Goal: Task Accomplishment & Management: Manage account settings

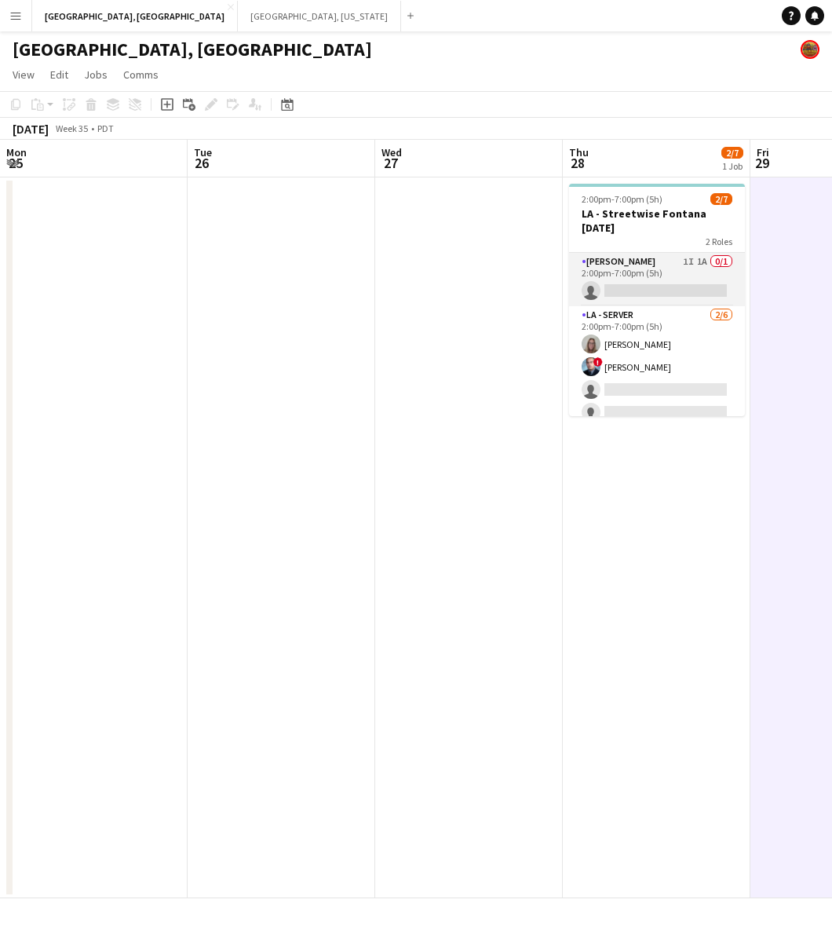
scroll to position [0, 391]
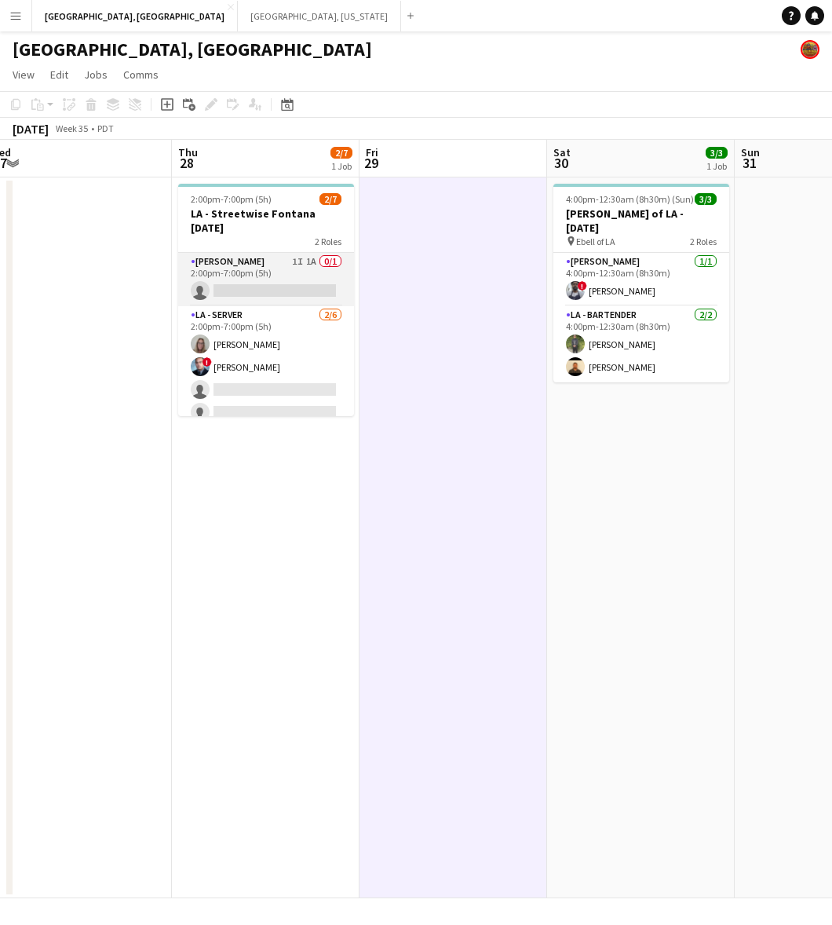
click at [289, 277] on app-card-role "[PERSON_NAME] 1I 1A 0/1 2:00pm-7:00pm (5h) single-neutral-actions" at bounding box center [266, 279] width 176 height 53
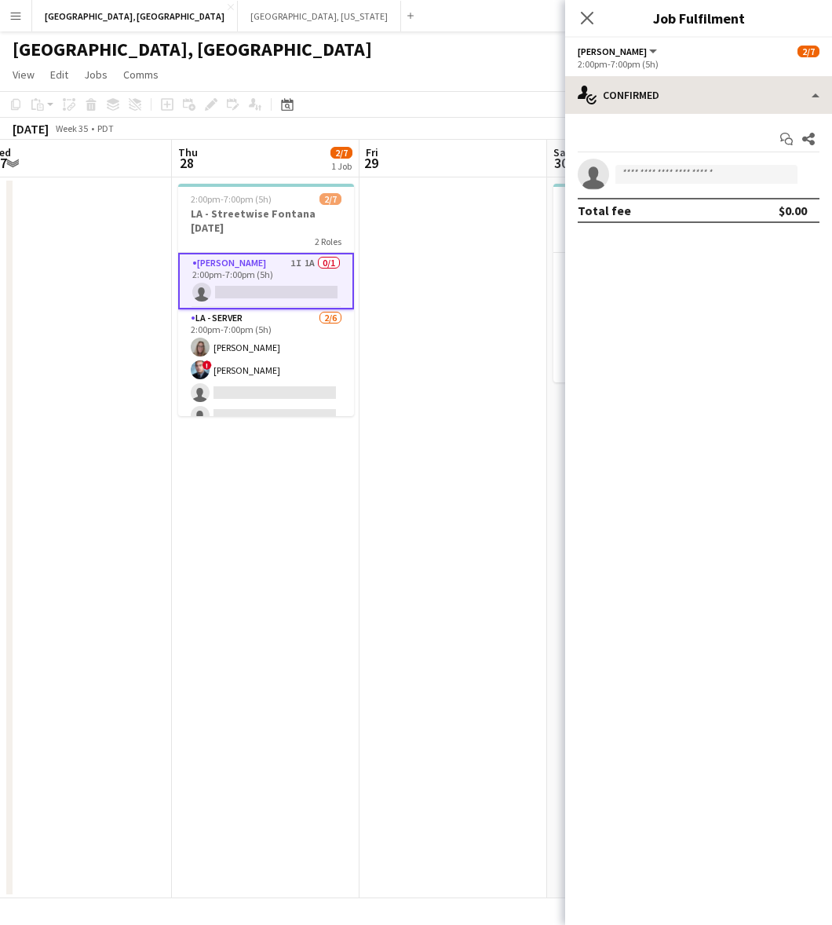
click at [672, 112] on div "single-neutral-actions-check-2 Confirmed single-neutral-actions-check-2 Confirm…" at bounding box center [698, 500] width 267 height 849
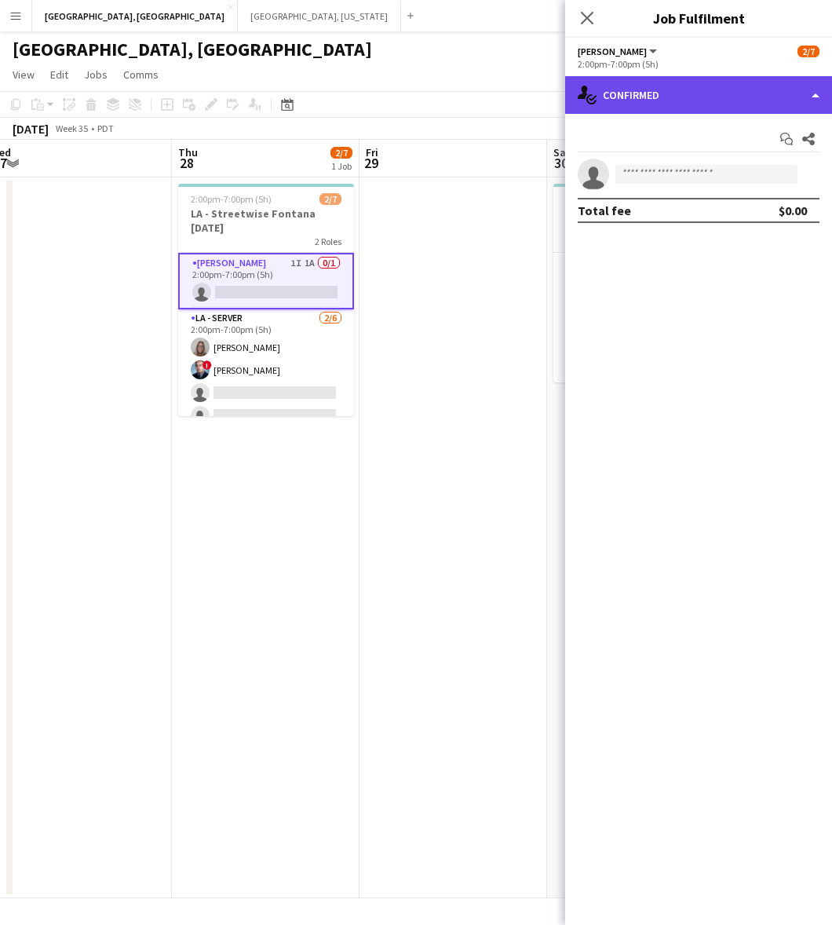
click at [684, 94] on div "single-neutral-actions-check-2 Confirmed" at bounding box center [698, 95] width 267 height 38
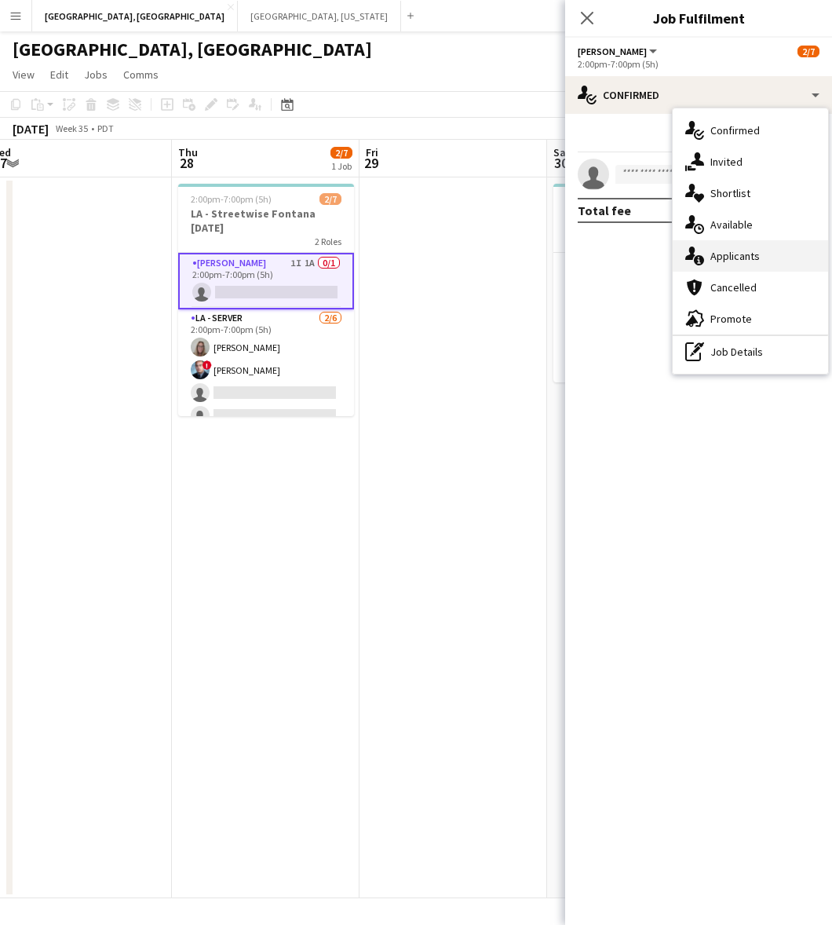
click at [738, 253] on div "single-neutral-actions-information Applicants" at bounding box center [750, 255] width 155 height 31
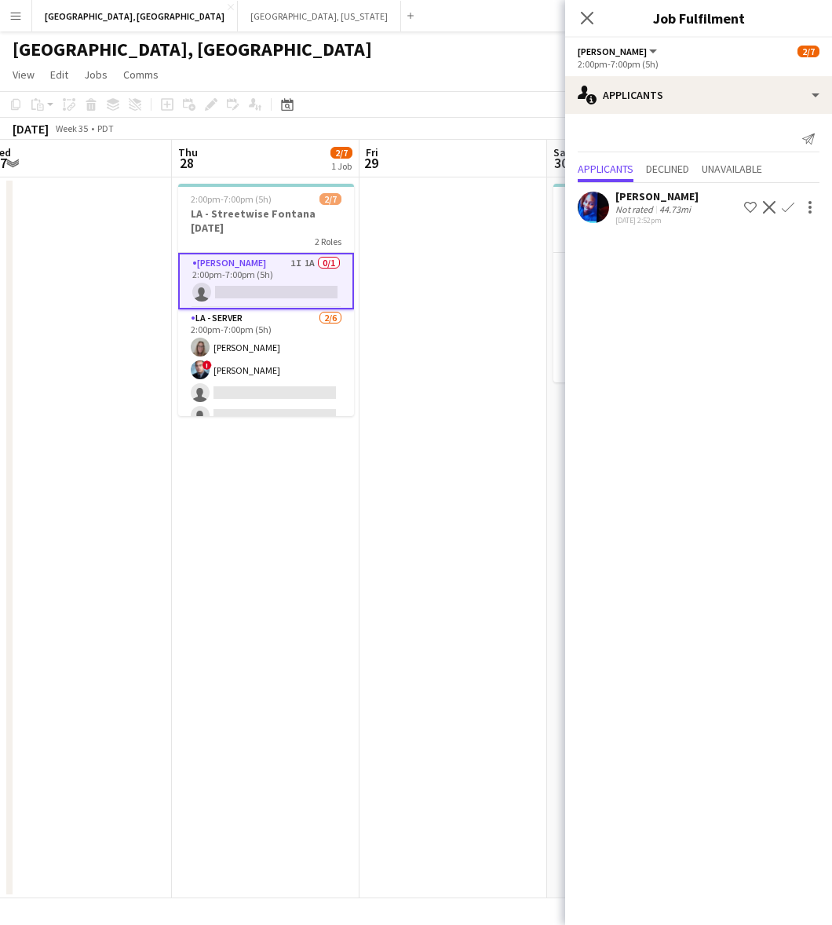
click at [489, 297] on app-date-cell at bounding box center [454, 537] width 188 height 721
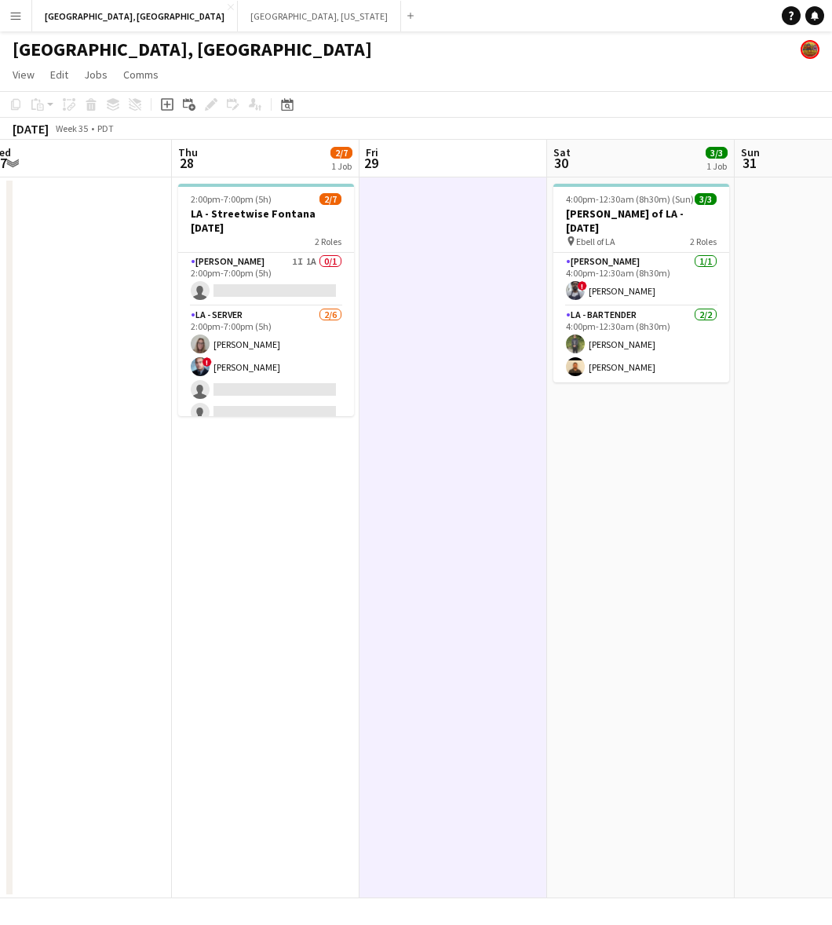
drag, startPoint x: 289, startPoint y: 276, endPoint x: 433, endPoint y: 216, distance: 155.6
click at [296, 271] on app-calendar-viewport "Mon 25 Tue 26 Wed 27 Thu 28 2/7 1 Job Fri 29 Sat 30 3/3 1 Job Sun 31 Mon 1 Tue …" at bounding box center [416, 519] width 832 height 759
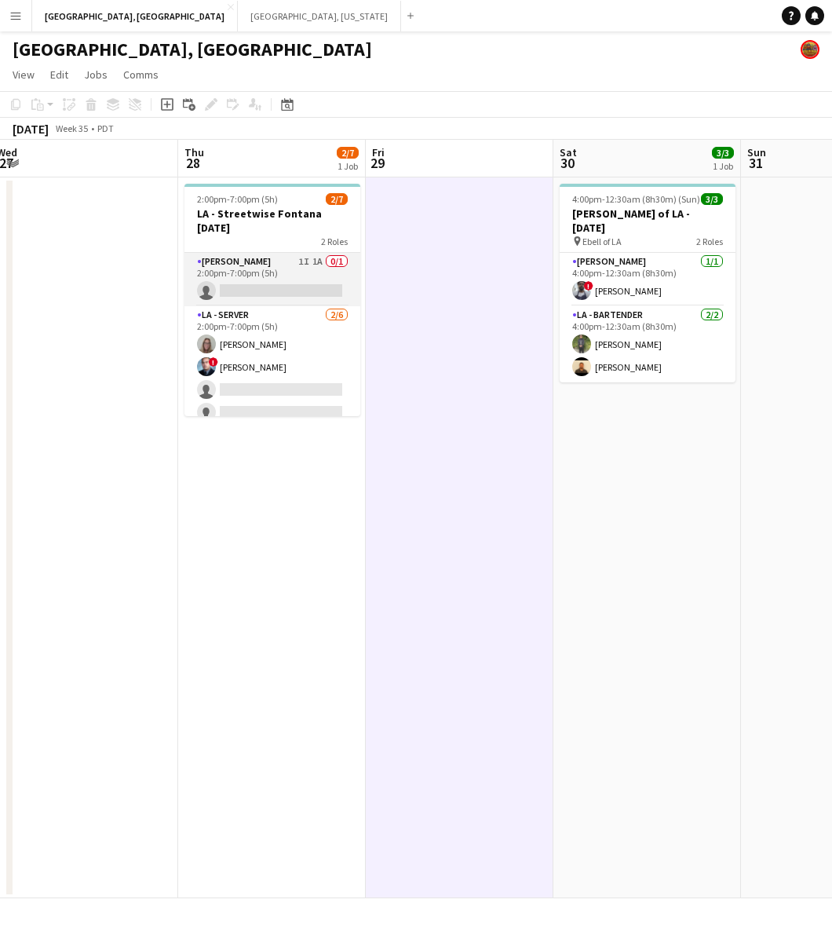
click at [308, 271] on app-card-role "[PERSON_NAME] 1I 1A 0/1 2:00pm-7:00pm (5h) single-neutral-actions" at bounding box center [273, 279] width 176 height 53
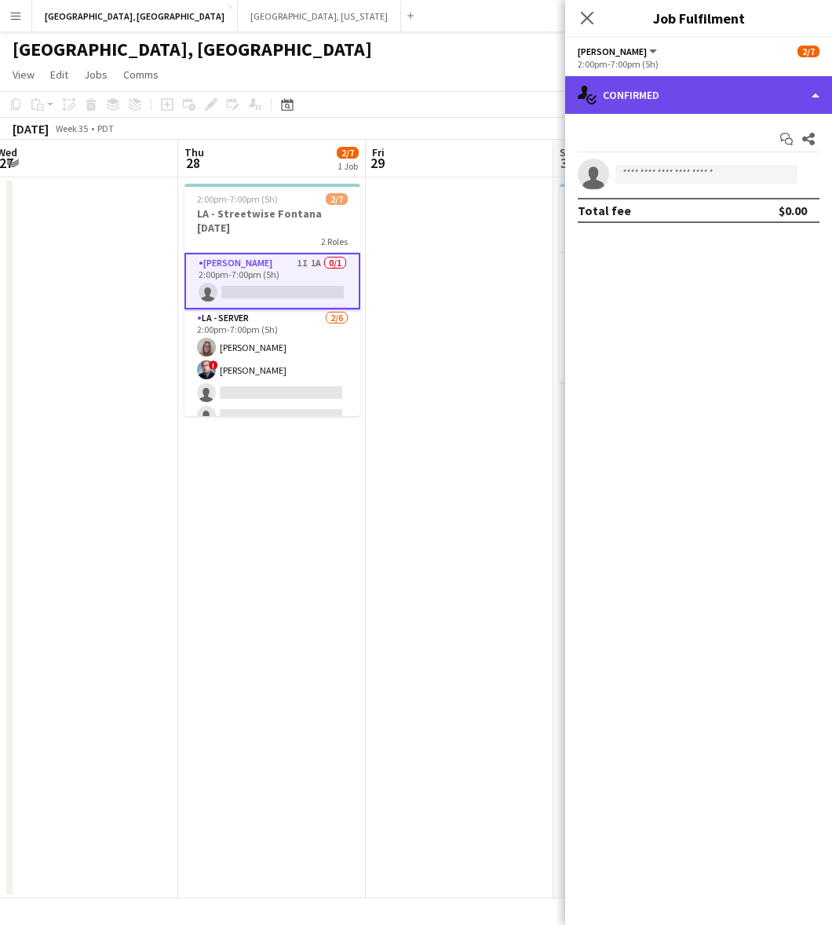
click at [657, 97] on div "single-neutral-actions-check-2 Confirmed" at bounding box center [698, 95] width 267 height 38
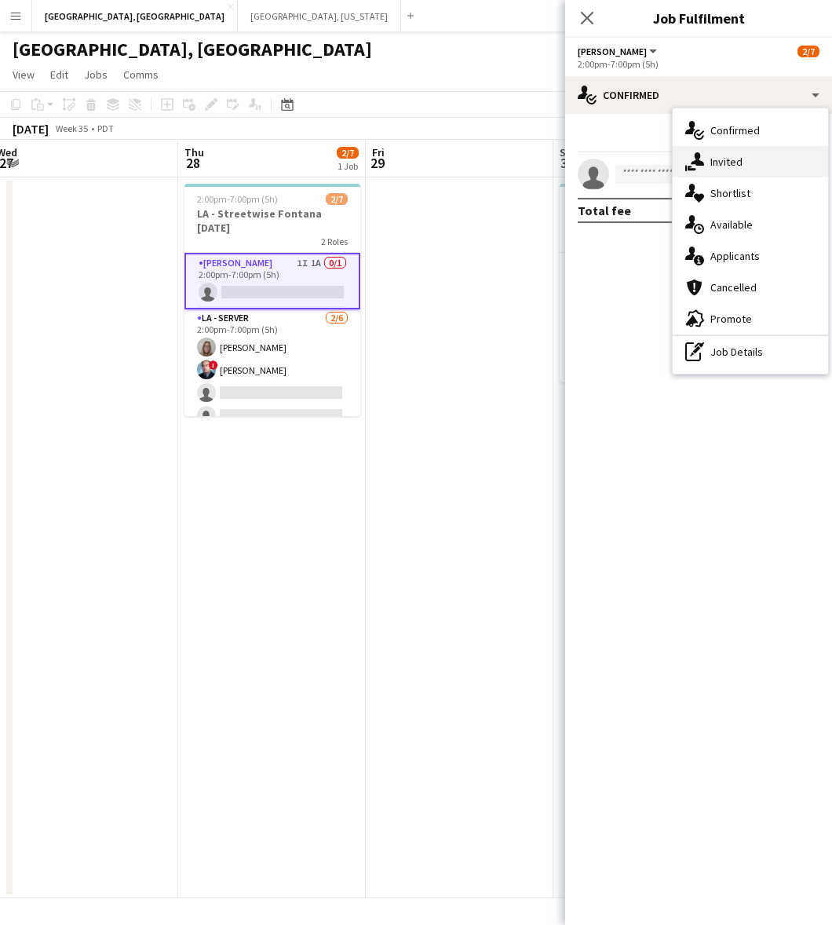
click at [754, 162] on div "single-neutral-actions-share-1 Invited" at bounding box center [750, 161] width 155 height 31
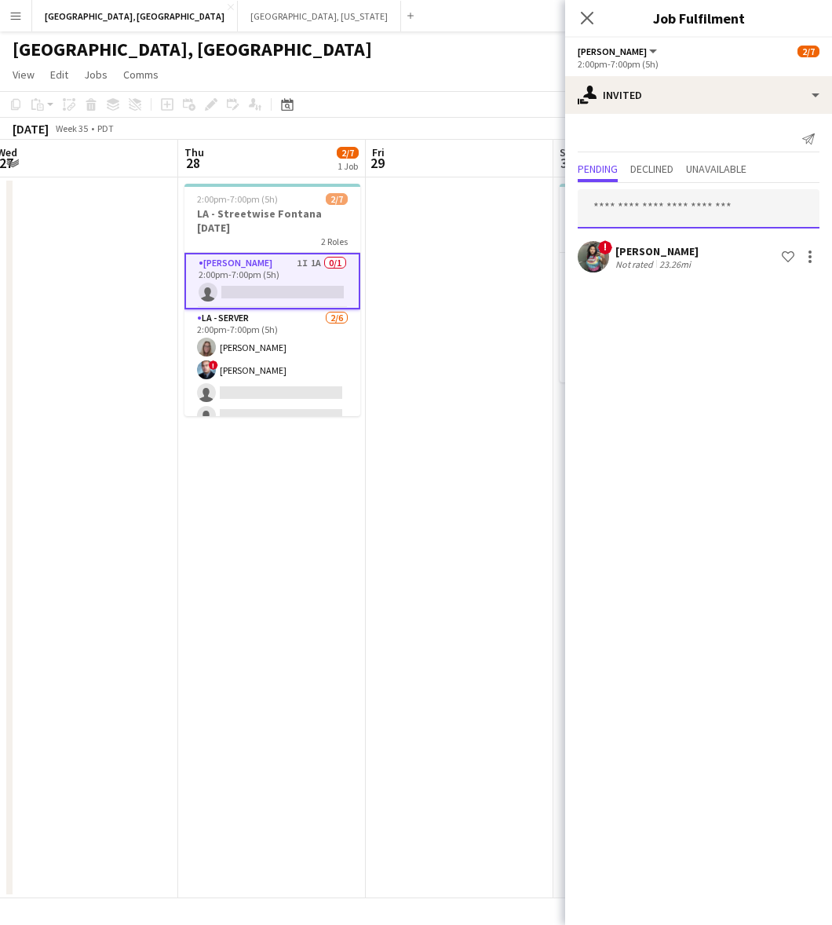
click at [665, 218] on input "text" at bounding box center [699, 208] width 242 height 39
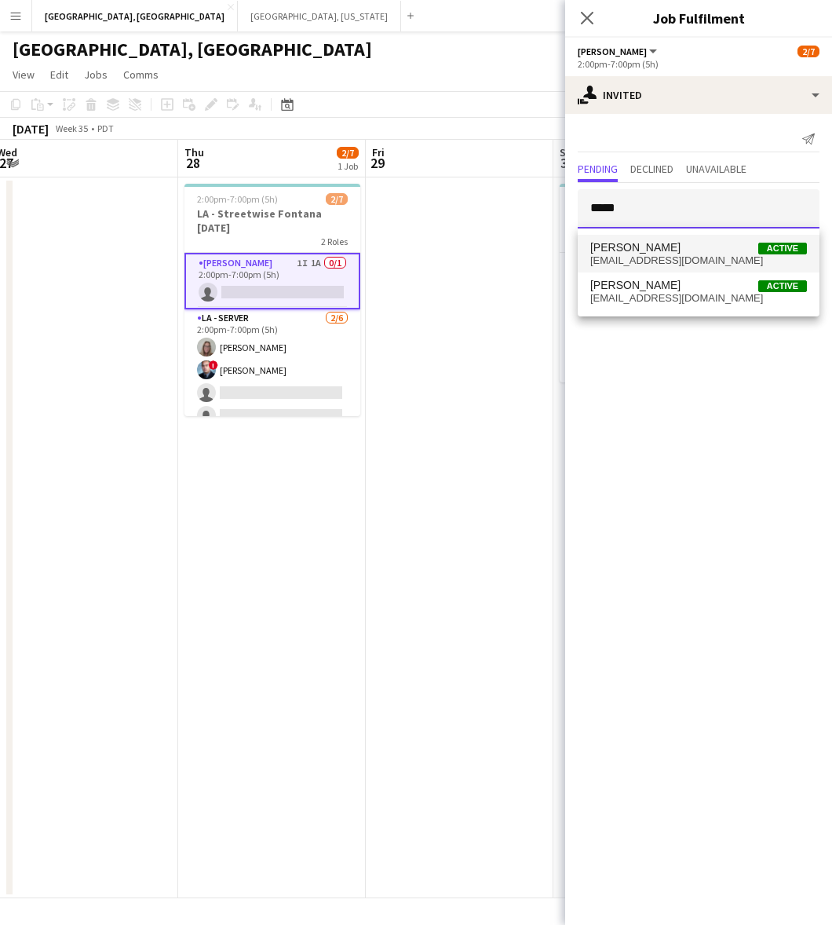
type input "*****"
click at [657, 243] on span "[PERSON_NAME]" at bounding box center [636, 247] width 90 height 13
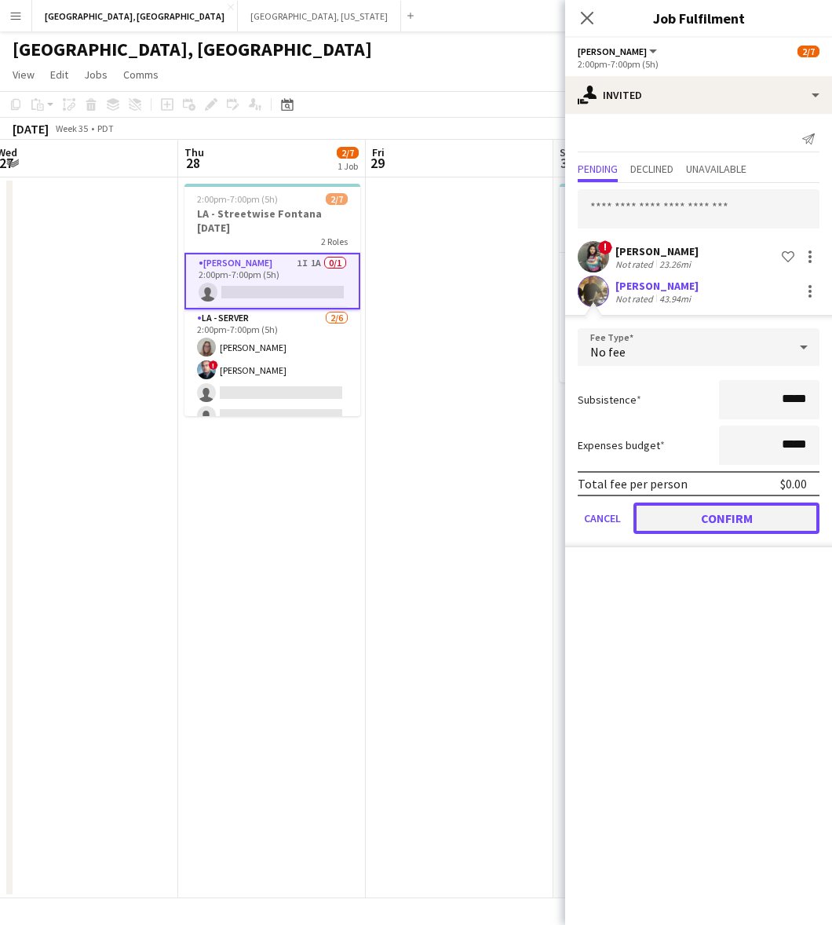
click at [705, 514] on button "Confirm" at bounding box center [727, 518] width 186 height 31
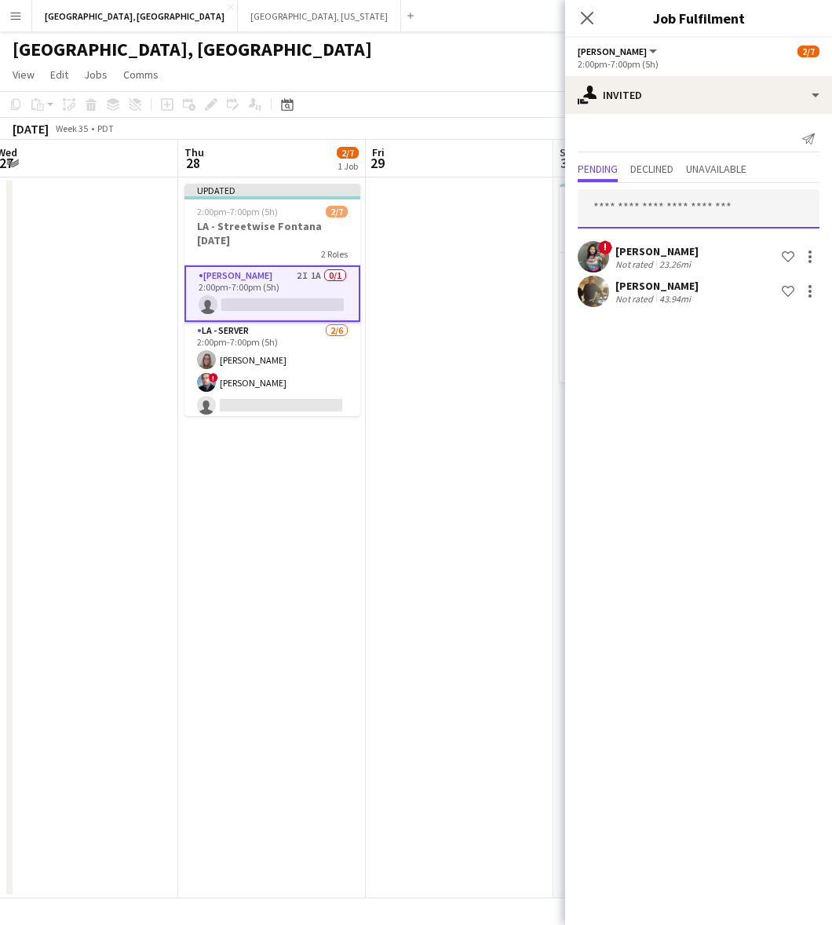
click at [628, 201] on input "text" at bounding box center [699, 208] width 242 height 39
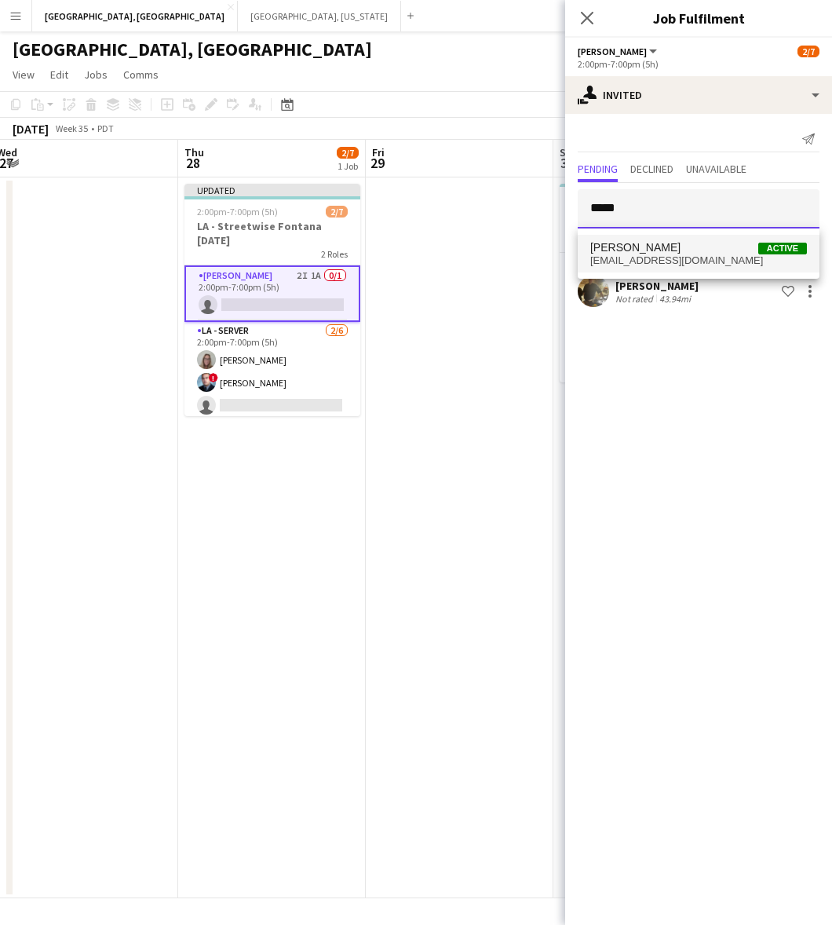
type input "*****"
click at [662, 256] on span "[EMAIL_ADDRESS][DOMAIN_NAME]" at bounding box center [699, 260] width 217 height 13
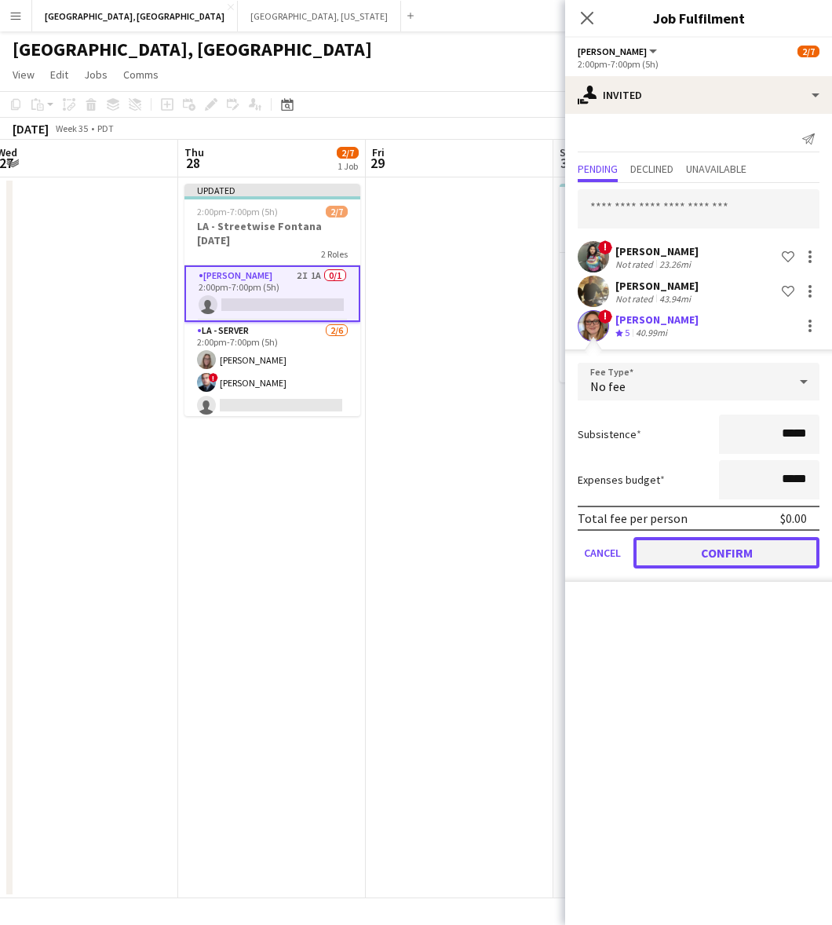
click at [719, 546] on button "Confirm" at bounding box center [727, 552] width 186 height 31
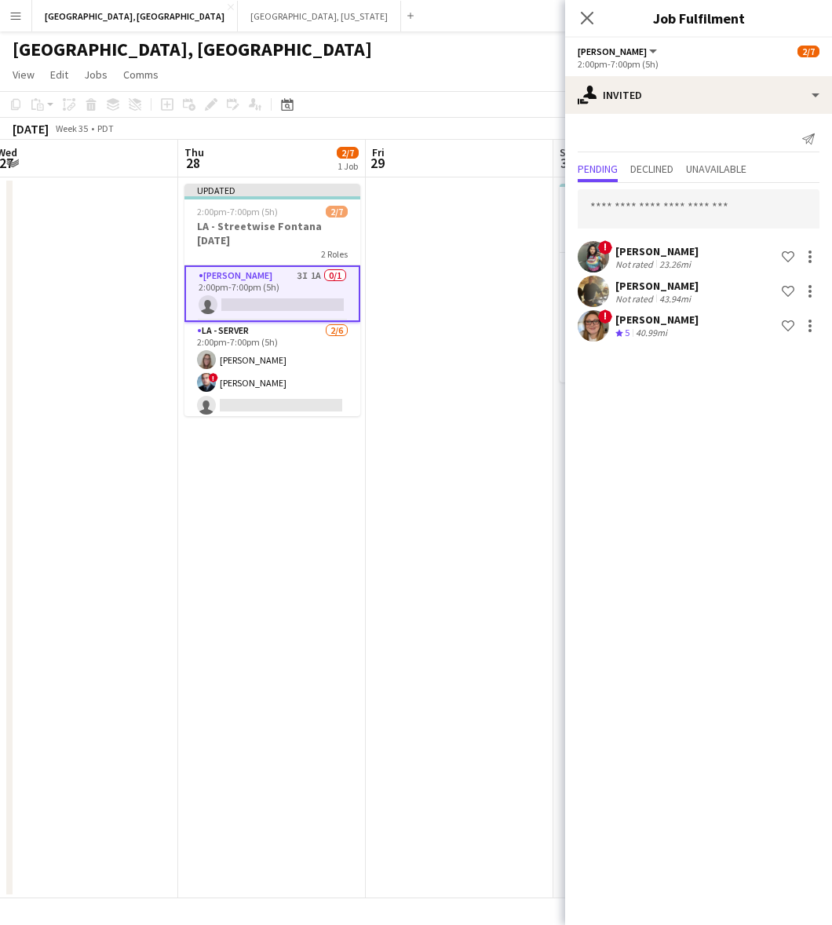
click at [455, 401] on app-date-cell at bounding box center [460, 537] width 188 height 721
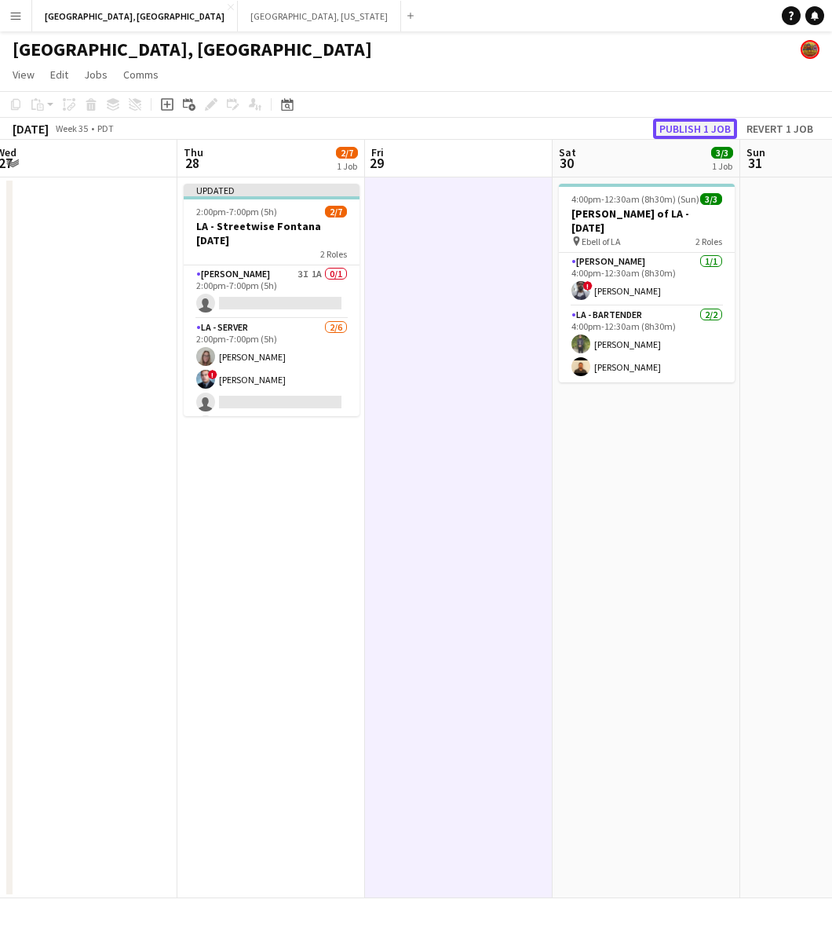
click at [689, 126] on button "Publish 1 job" at bounding box center [695, 129] width 84 height 20
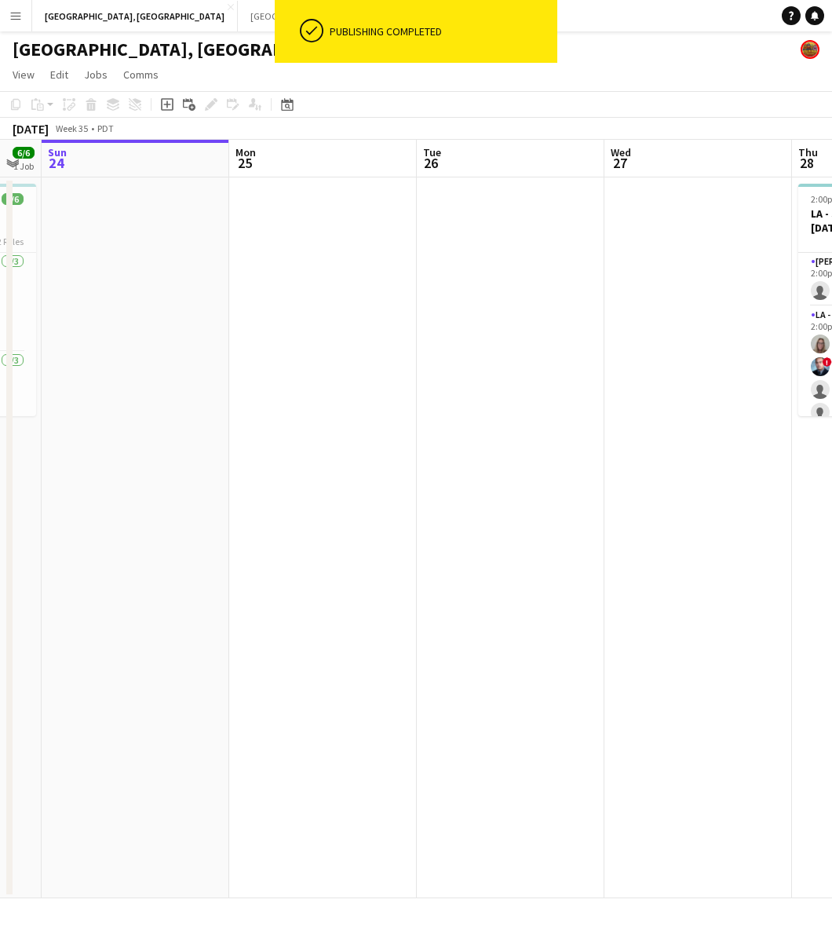
drag, startPoint x: 122, startPoint y: 342, endPoint x: 833, endPoint y: 272, distance: 715.0
click at [832, 272] on html "ok-circled Publishing completed Menu Boards Boards Boards All jobs Status Workf…" at bounding box center [416, 462] width 832 height 925
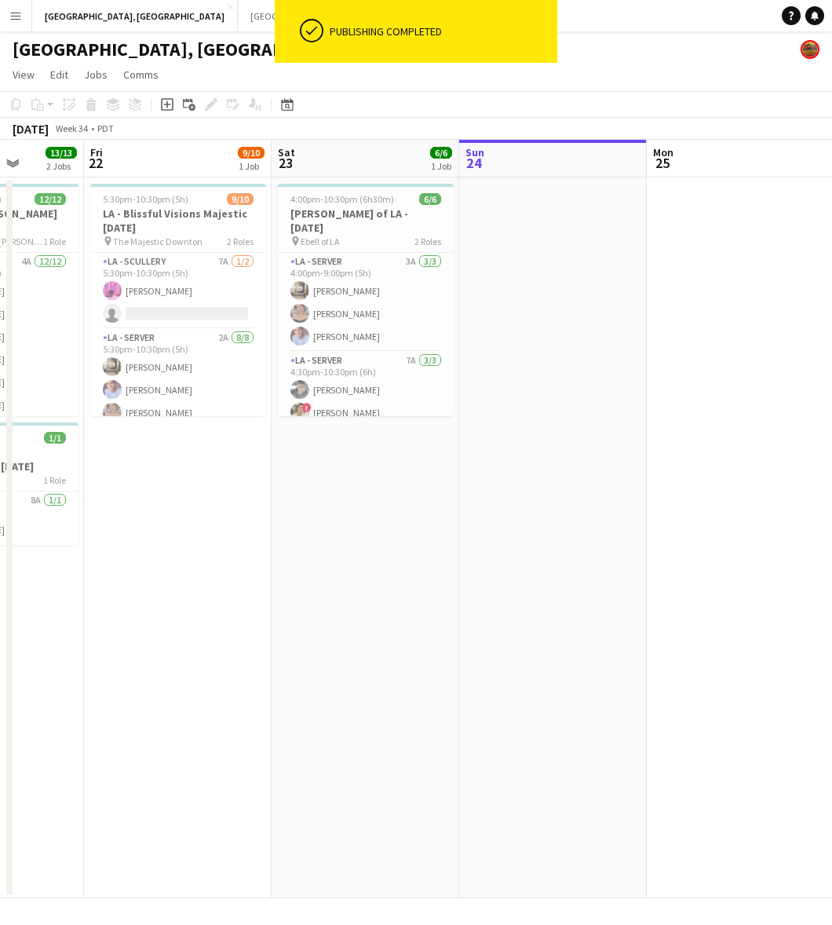
drag, startPoint x: 289, startPoint y: 404, endPoint x: 796, endPoint y: 268, distance: 524.7
click at [815, 269] on app-calendar-viewport "Tue 19 Wed 20 Thu 21 13/13 2 Jobs Fri 22 9/10 1 Job Sat 23 6/6 1 Job Sun 24 Mon…" at bounding box center [416, 519] width 832 height 759
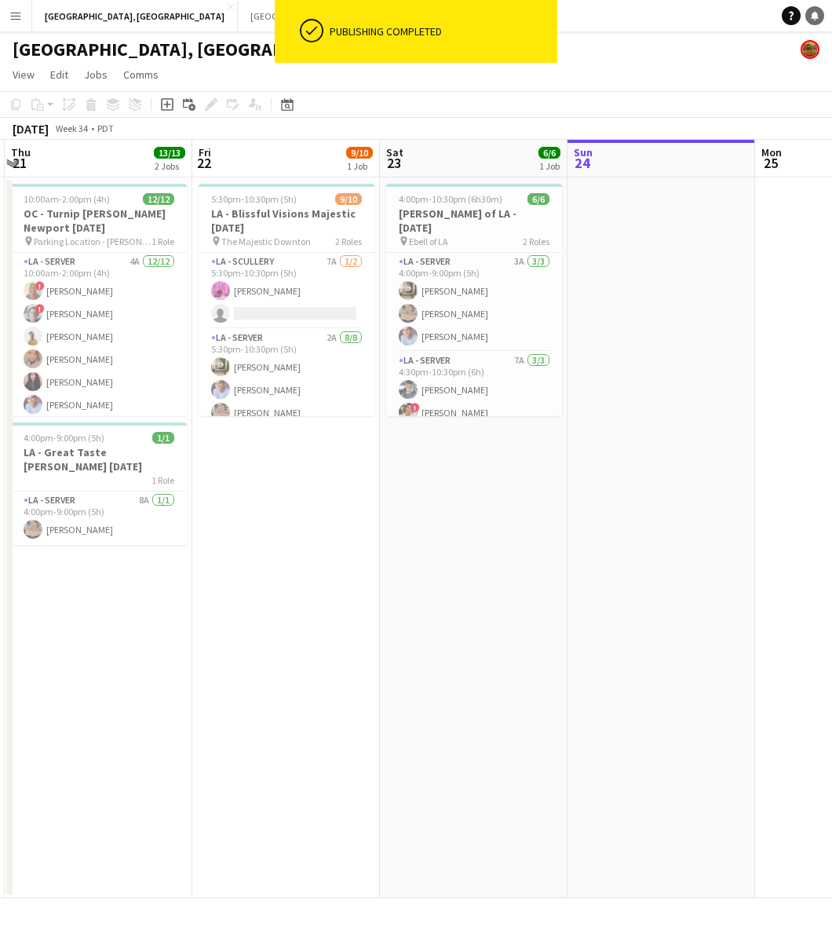
click at [814, 13] on icon at bounding box center [815, 15] width 8 height 8
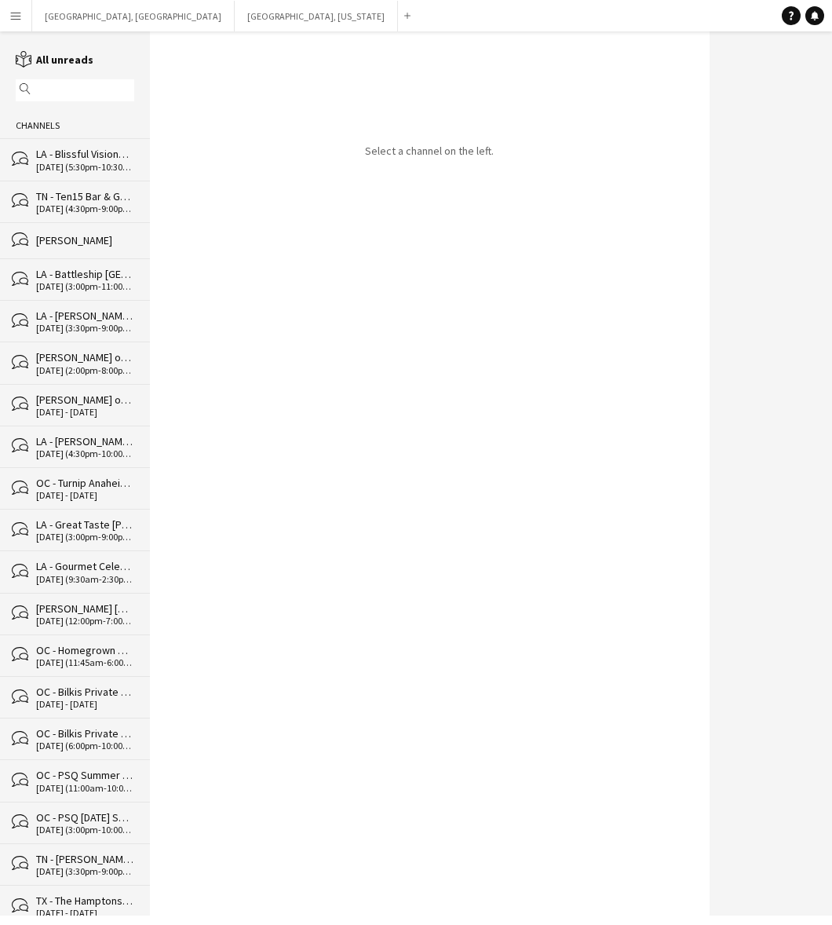
click at [65, 150] on div "LA - Blissful Visions Majestic [DATE]" at bounding box center [85, 154] width 98 height 14
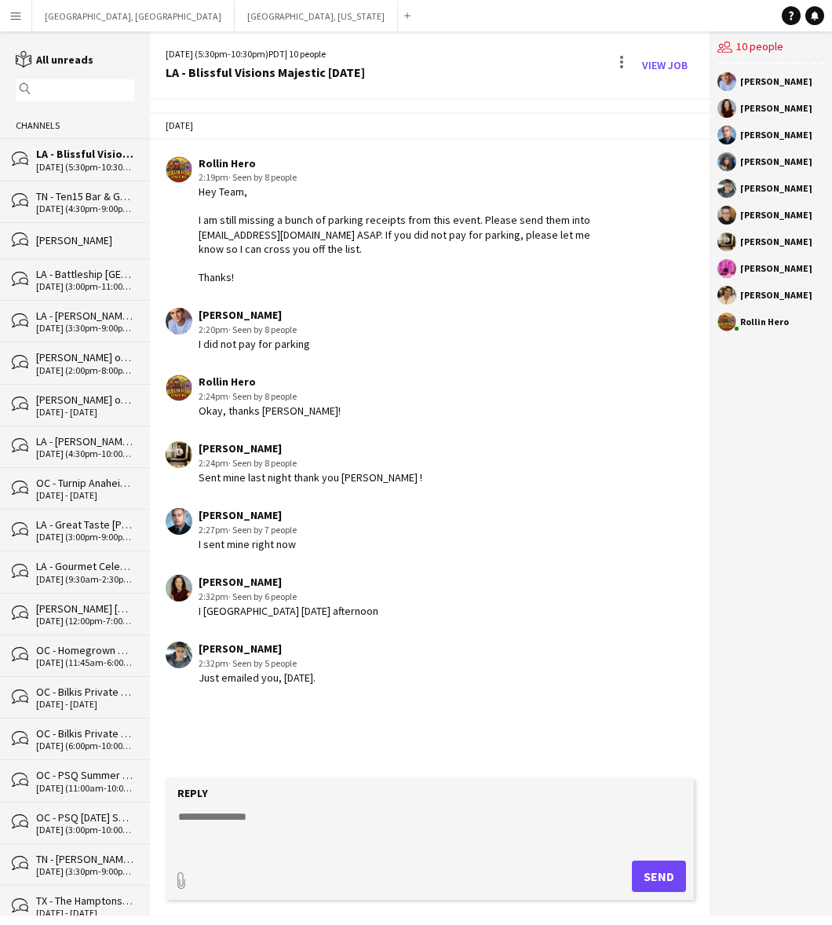
click at [766, 159] on div "[PERSON_NAME]" at bounding box center [777, 161] width 72 height 9
